Goal: Check status: Check status

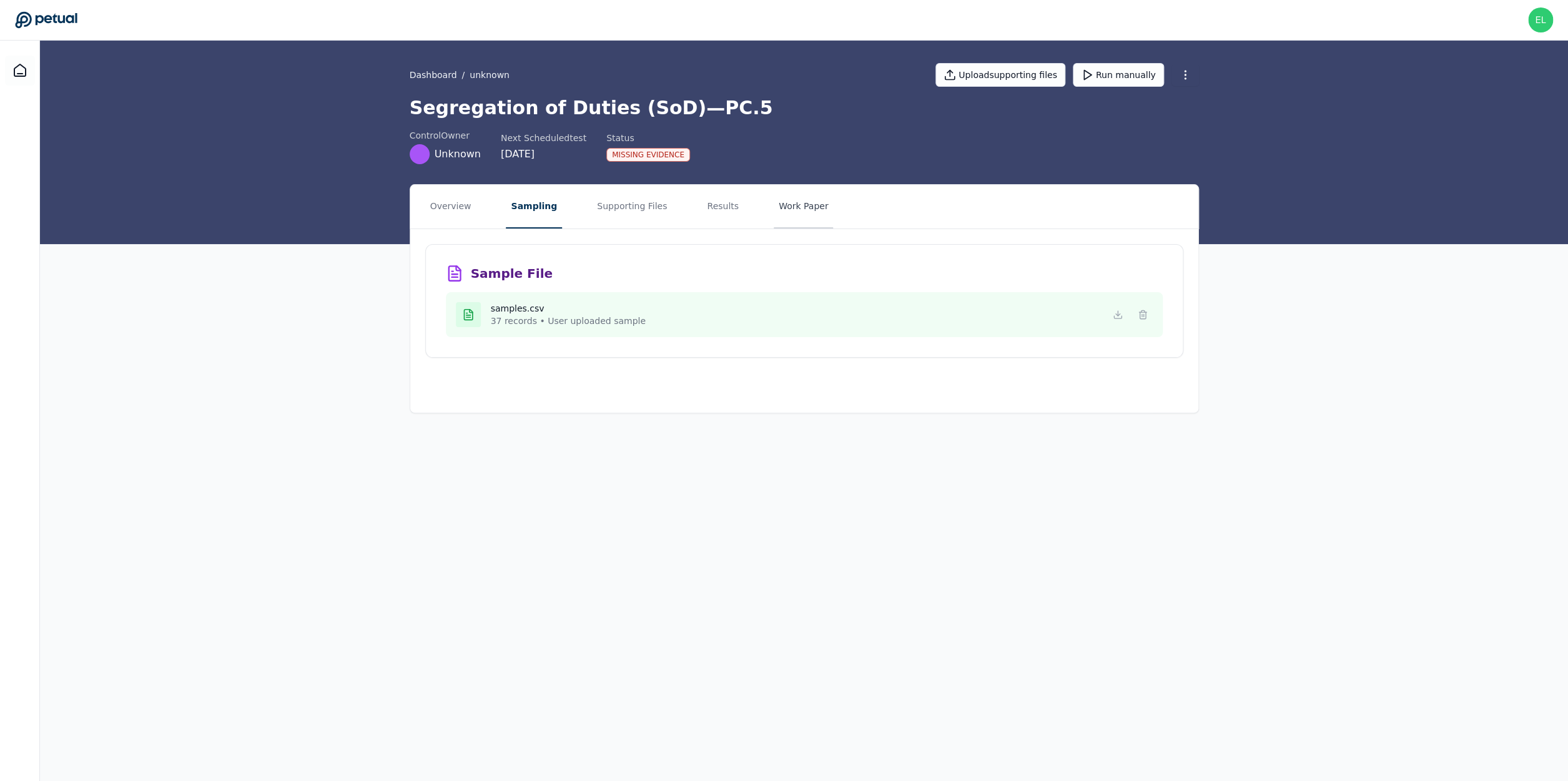
click at [783, 218] on button "Work Paper" at bounding box center [804, 206] width 60 height 44
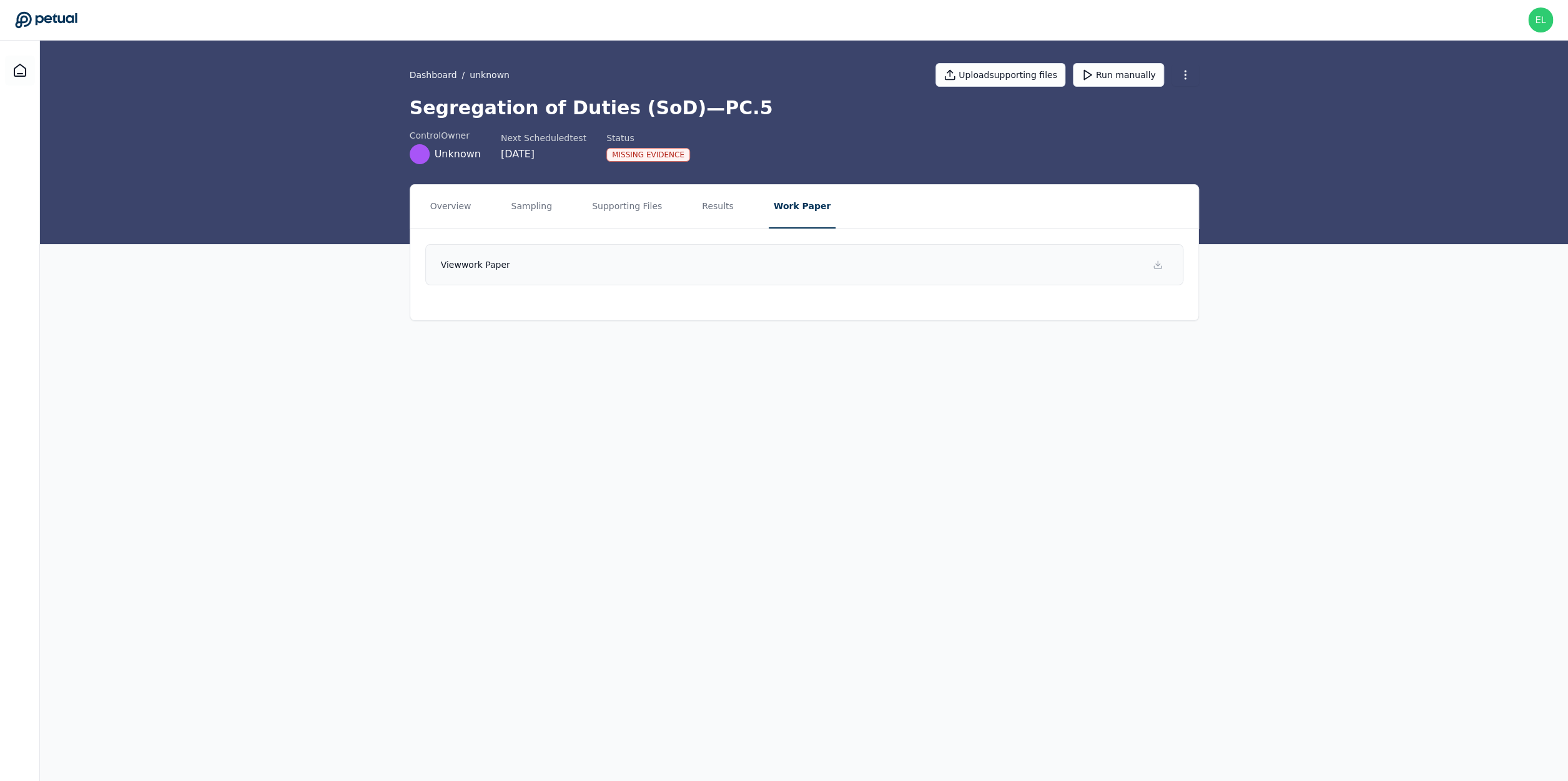
click at [783, 262] on link "View work paper" at bounding box center [804, 264] width 758 height 41
